Goal: Task Accomplishment & Management: Manage account settings

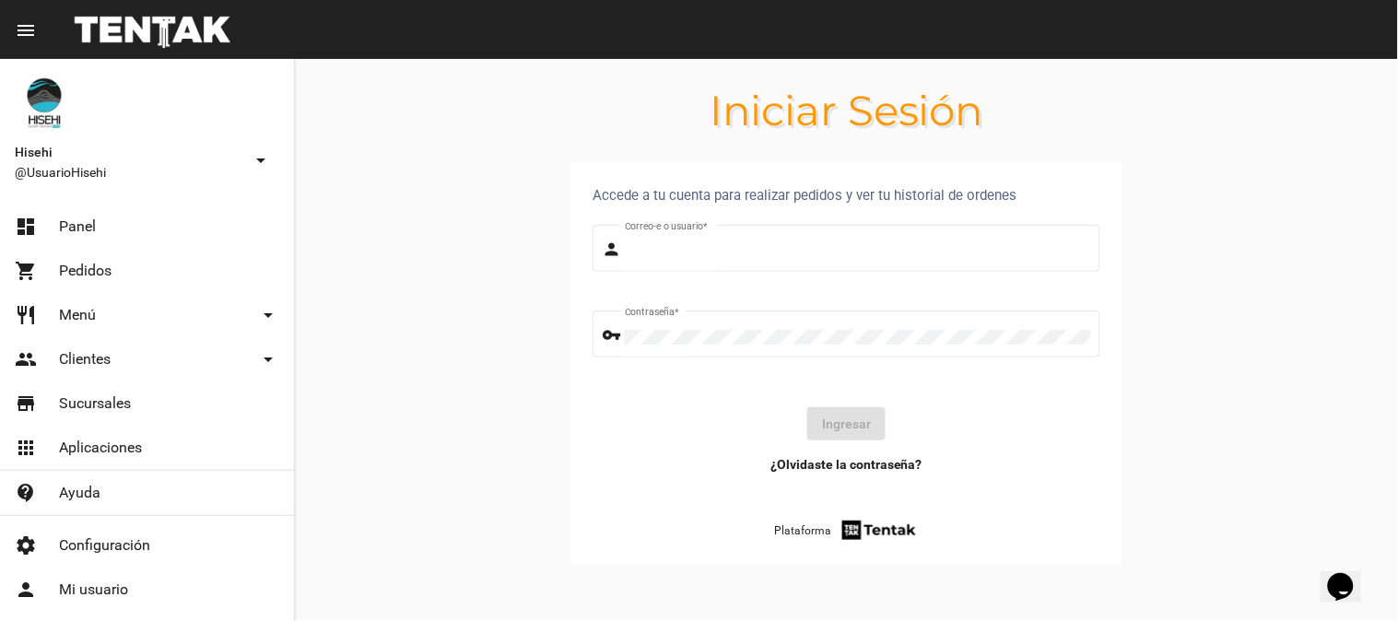
type input "UsuarioHisehi"
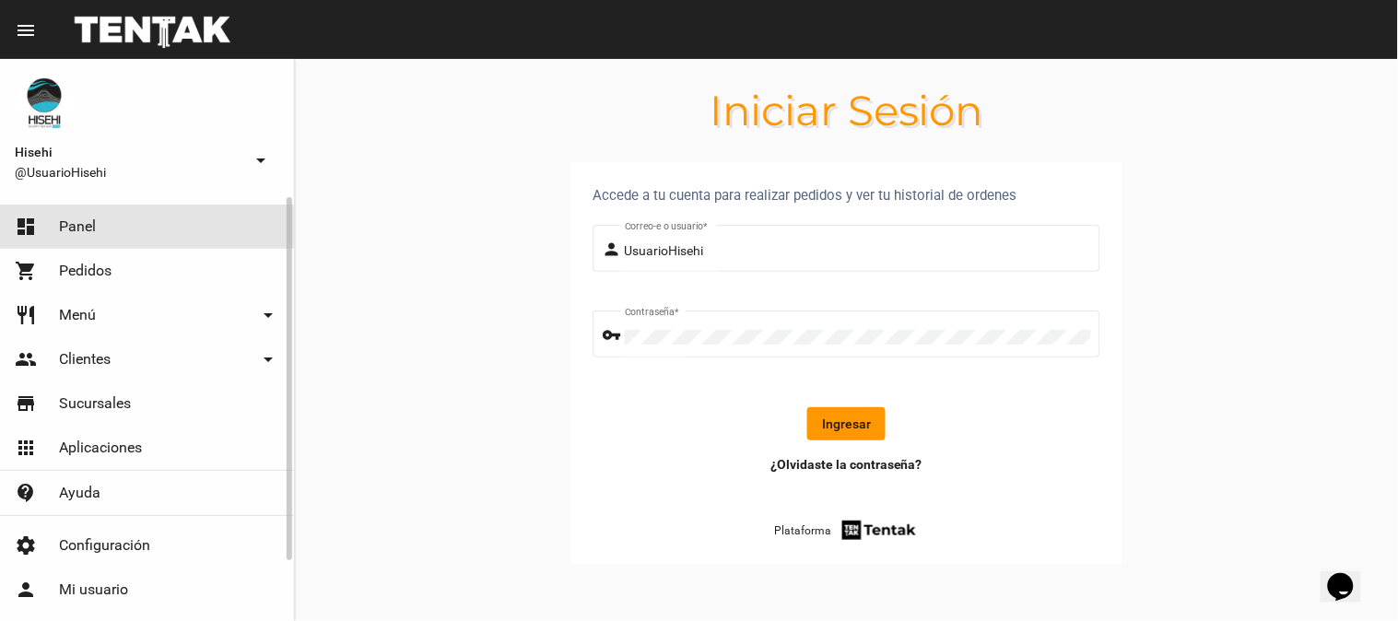
click at [147, 234] on link "dashboard Panel" at bounding box center [147, 227] width 294 height 44
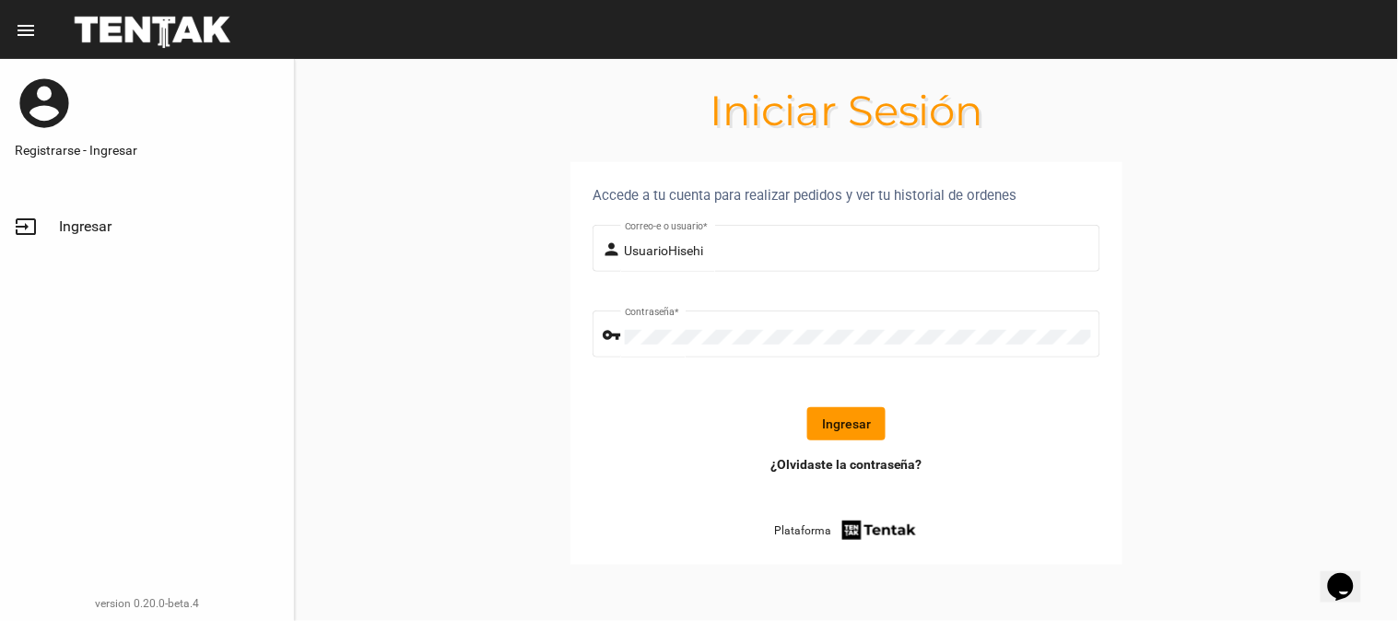
click at [846, 417] on button "Ingresar" at bounding box center [846, 423] width 78 height 33
